Goal: Transaction & Acquisition: Book appointment/travel/reservation

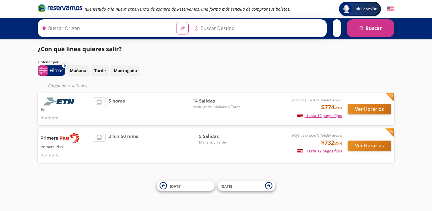
type input "[GEOGRAPHIC_DATA], [GEOGRAPHIC_DATA]"
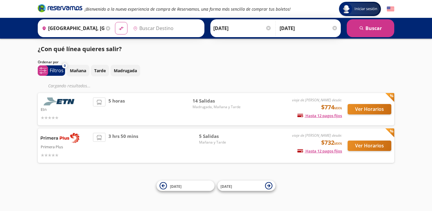
type input "[DATE][GEOGRAPHIC_DATA][PERSON_NAME], [GEOGRAPHIC_DATA]"
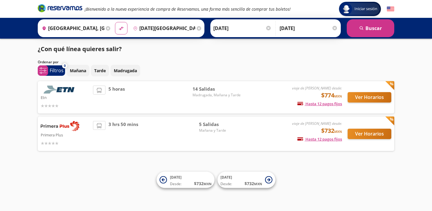
click at [256, 127] on div "viaje de [PERSON_NAME] desde: $732 MXN Hasta 12 pagos fijos Pagos fijos en comp…" at bounding box center [293, 134] width 98 height 26
click at [364, 135] on button "Ver Horarios" at bounding box center [369, 134] width 44 height 10
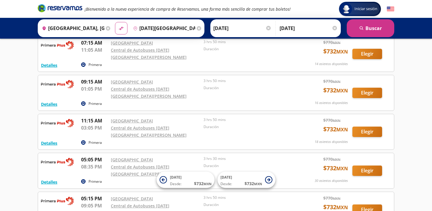
scroll to position [38, 0]
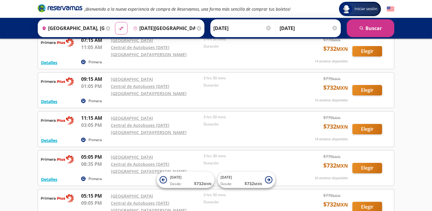
click at [245, 160] on p "Duración" at bounding box center [248, 162] width 90 height 5
click at [364, 163] on button "Elegir" at bounding box center [367, 168] width 30 height 10
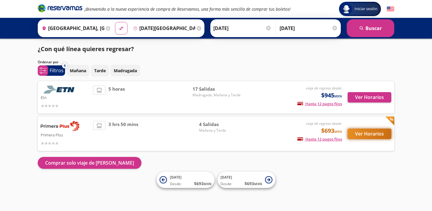
click at [375, 135] on button "Ver Horarios" at bounding box center [369, 134] width 44 height 10
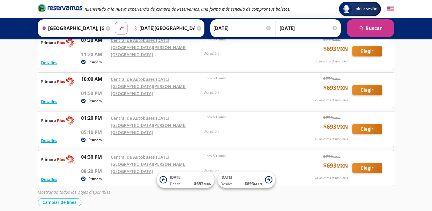
scroll to position [84, 0]
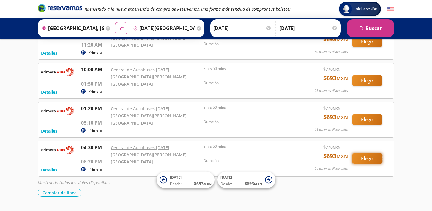
click at [370, 153] on button "Elegir" at bounding box center [367, 158] width 30 height 10
